Goal: Check status: Check status

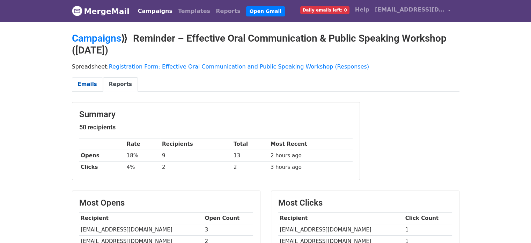
click at [82, 83] on link "Emails" at bounding box center [87, 84] width 31 height 14
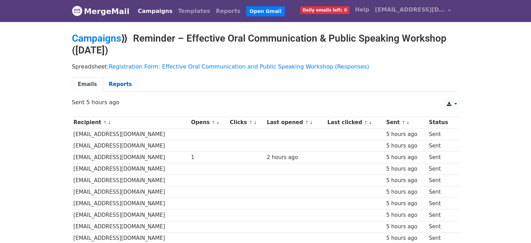
click at [120, 84] on link "Reports" at bounding box center [120, 84] width 35 height 14
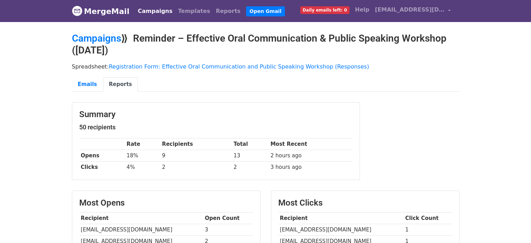
click at [144, 13] on link "Campaigns" at bounding box center [155, 11] width 40 height 14
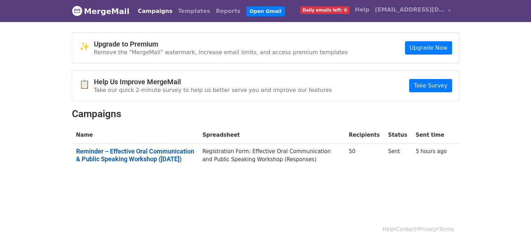
click at [170, 155] on link "Reminder – Effective Oral Communication & Public Speaking Workshop (12 Aug 2025)" at bounding box center [135, 154] width 118 height 15
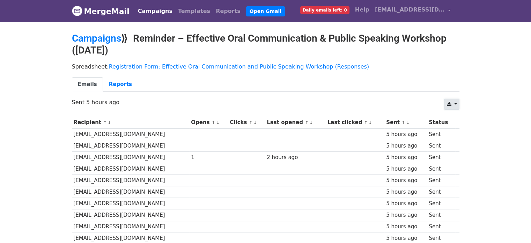
click at [457, 101] on link at bounding box center [451, 103] width 15 height 11
click at [110, 87] on link "Reports" at bounding box center [120, 84] width 35 height 14
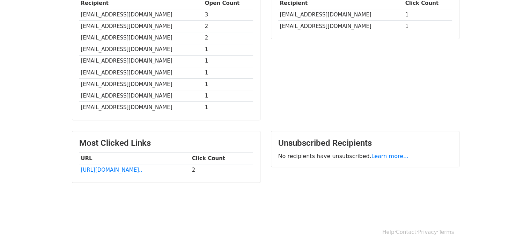
scroll to position [216, 0]
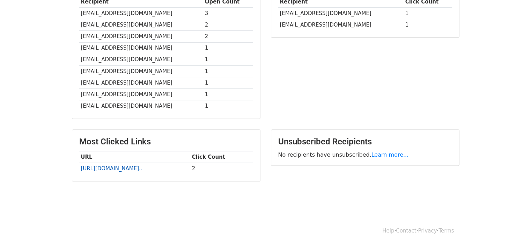
click at [125, 165] on link "[URL][DOMAIN_NAME].." at bounding box center [111, 168] width 61 height 6
